Goal: Task Accomplishment & Management: Use online tool/utility

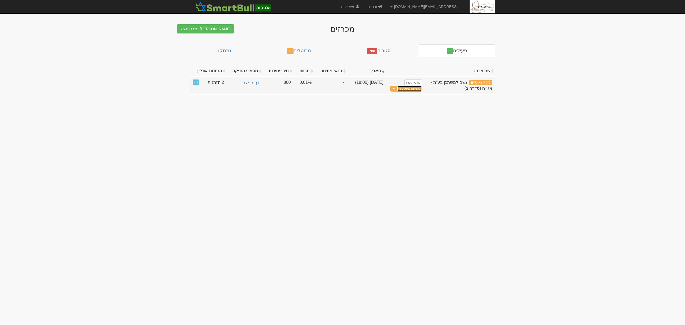
click at [413, 89] on button "פתיחת מעטפות" at bounding box center [409, 89] width 25 height 6
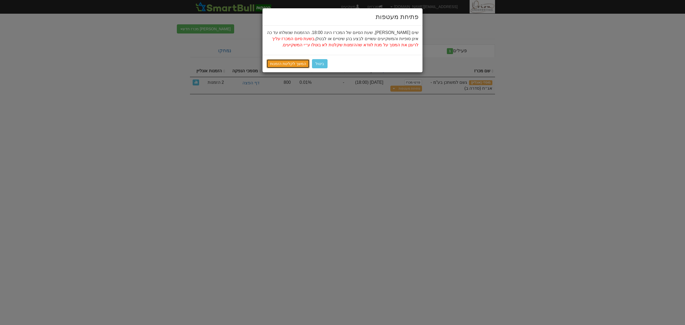
click at [287, 61] on link "המשך לקליטת הזמנות" at bounding box center [287, 63] width 43 height 9
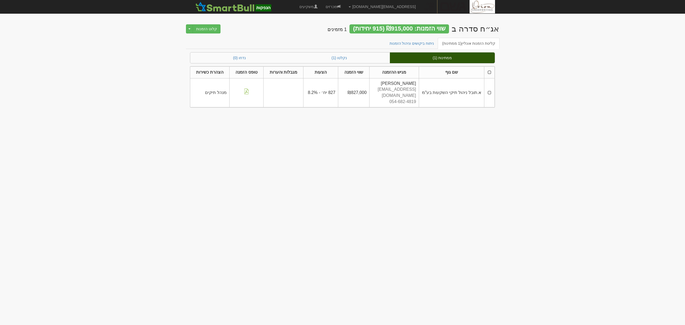
click at [490, 73] on th at bounding box center [489, 72] width 10 height 12
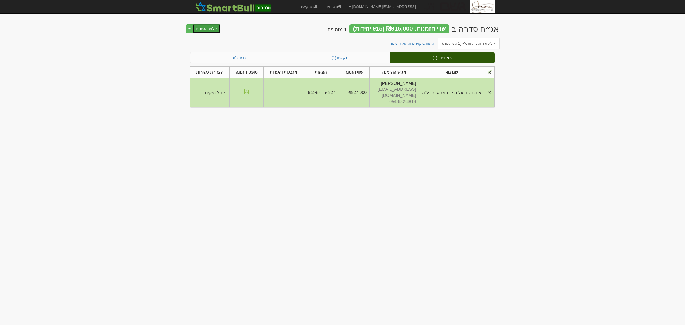
click at [210, 30] on button "קלוט הזמנות" at bounding box center [207, 28] width 28 height 9
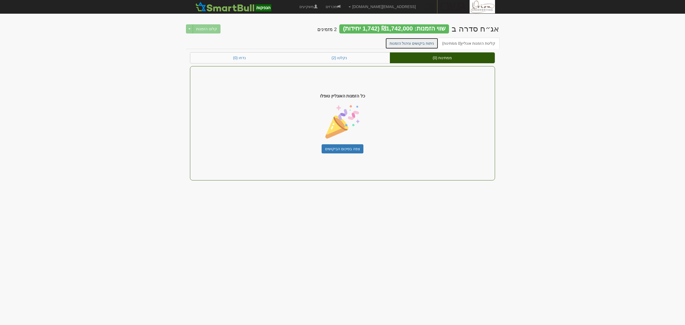
click at [430, 42] on link "ניתוח ביקושים וניהול הזמנות" at bounding box center [411, 43] width 53 height 11
